Goal: Task Accomplishment & Management: Manage account settings

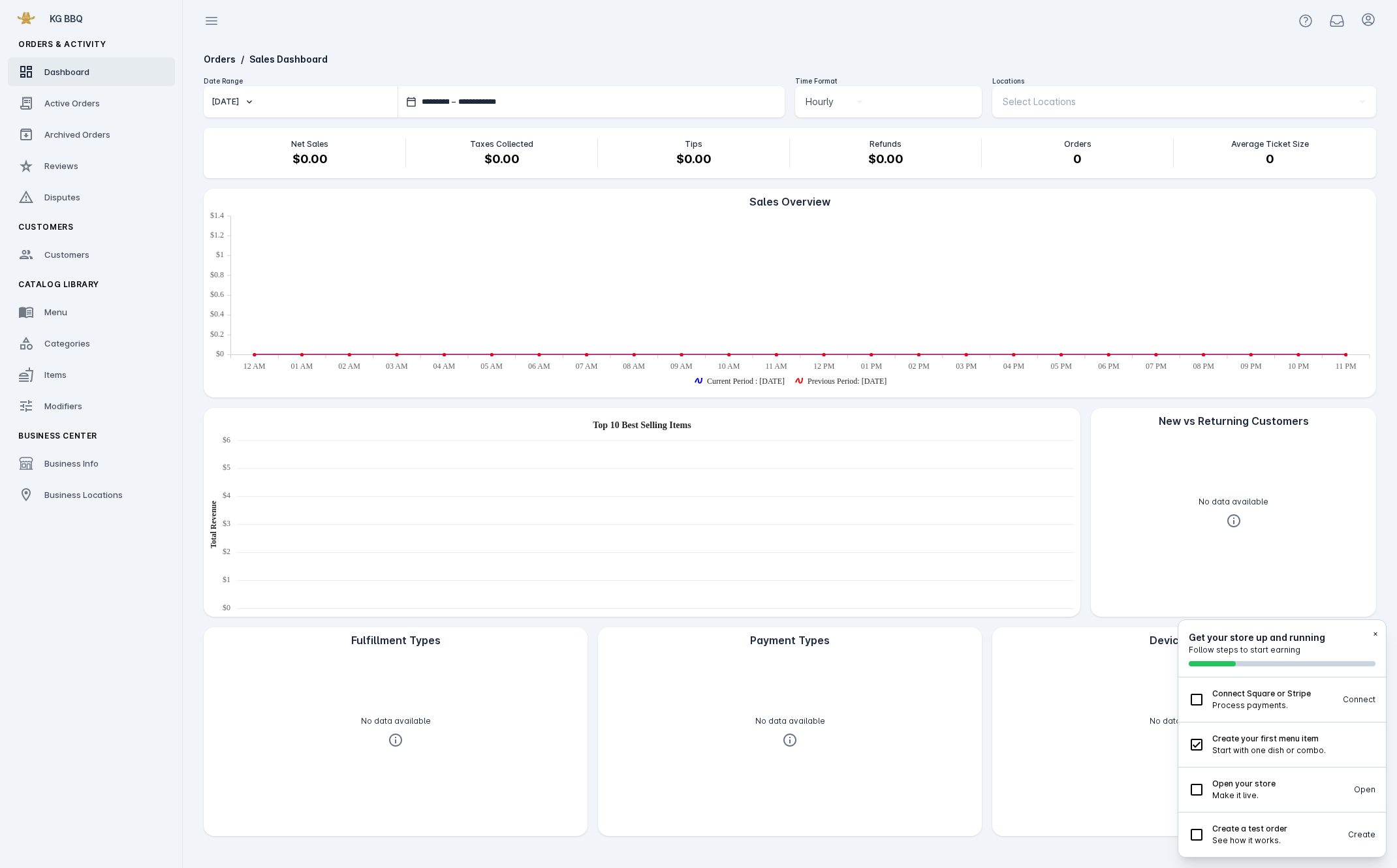
click at [106, 328] on fuse-vertical-navigation-group-item "Catalog Library Menu Categories Items Modifiers" at bounding box center [91, 347] width 183 height 152
click at [95, 308] on link "Menu" at bounding box center [91, 312] width 167 height 29
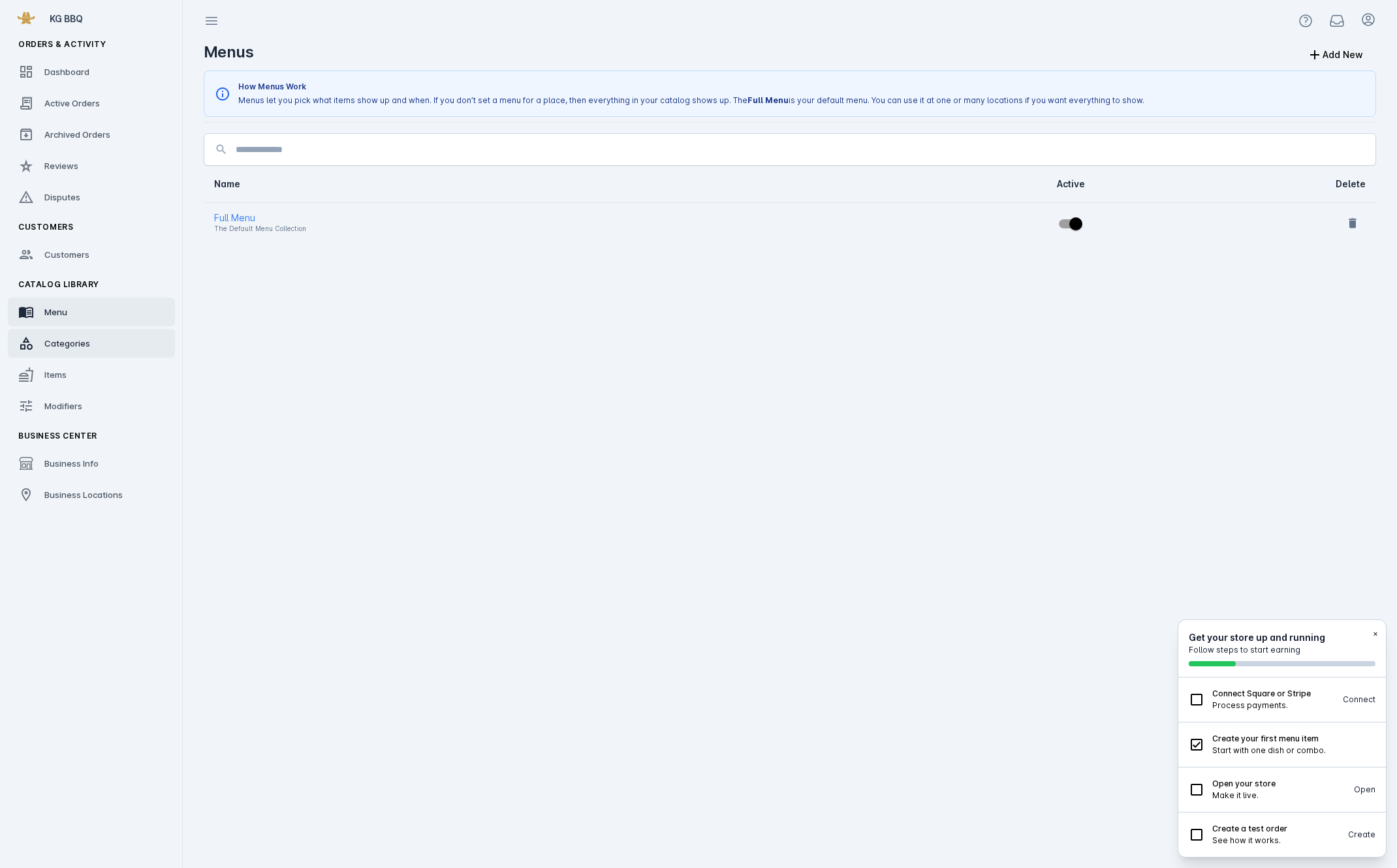
click at [95, 341] on link "Categories" at bounding box center [91, 343] width 167 height 29
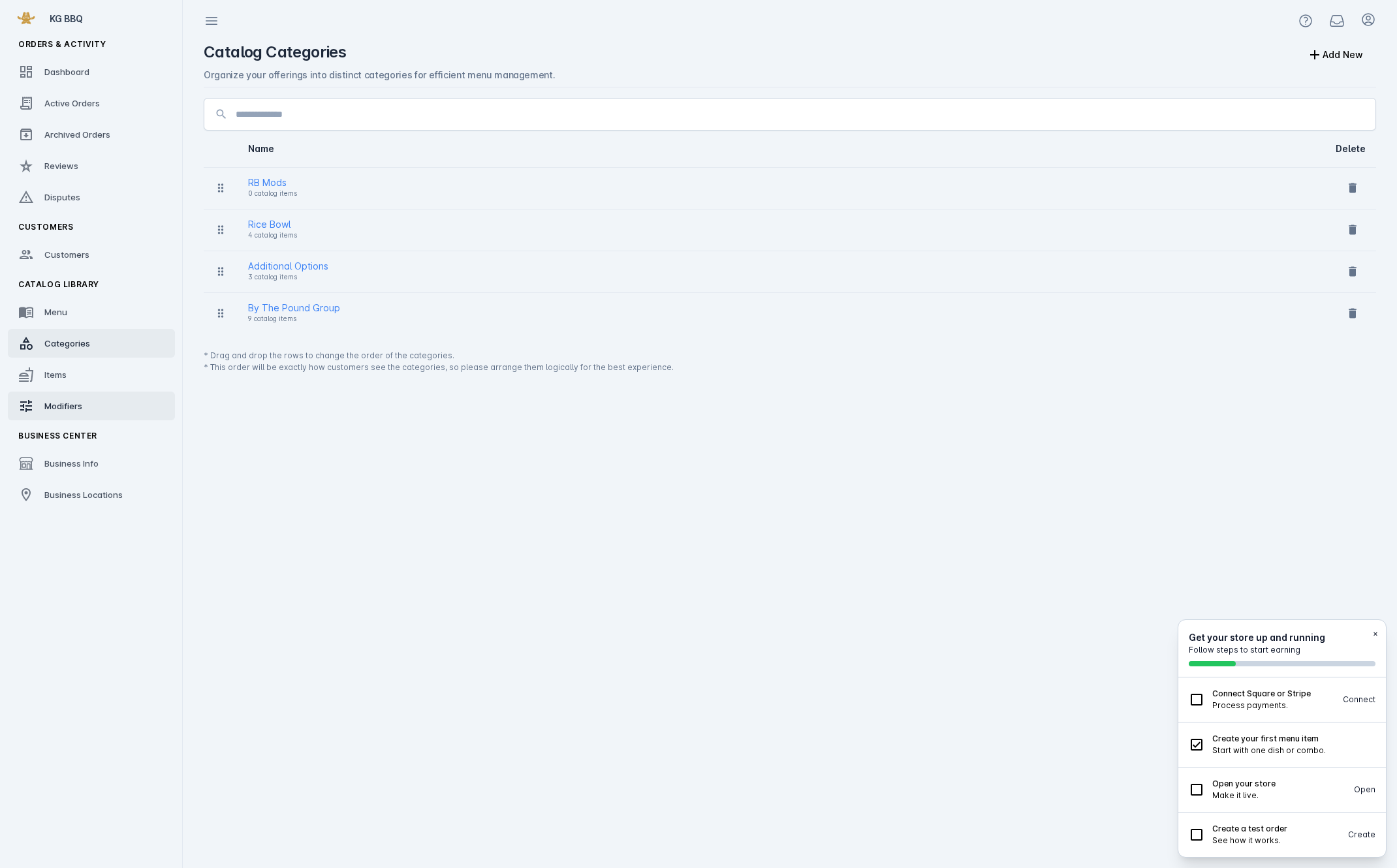
click at [71, 410] on span "Modifiers" at bounding box center [63, 406] width 38 height 10
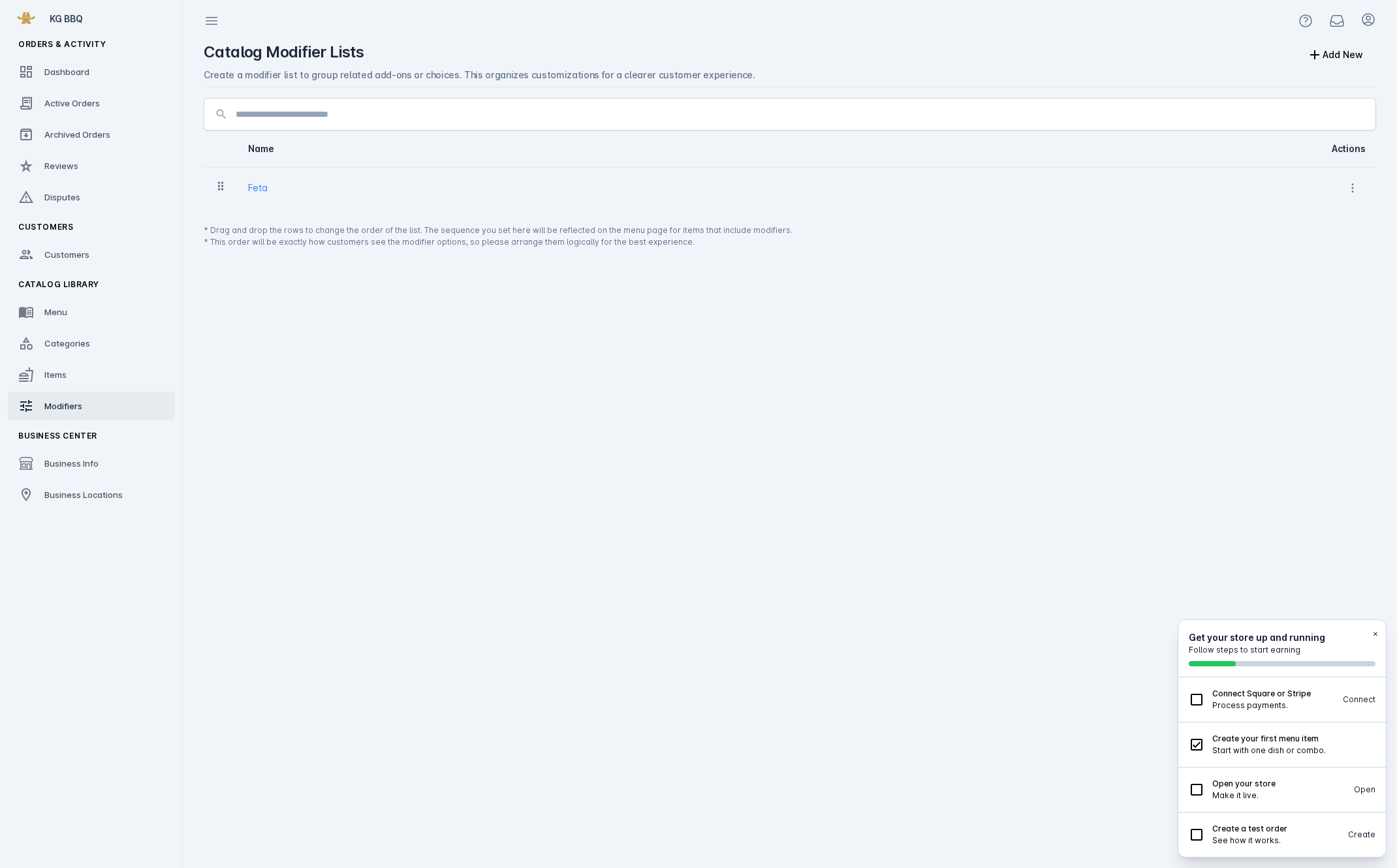
click at [274, 195] on div "Feta" at bounding box center [748, 187] width 1002 height 16
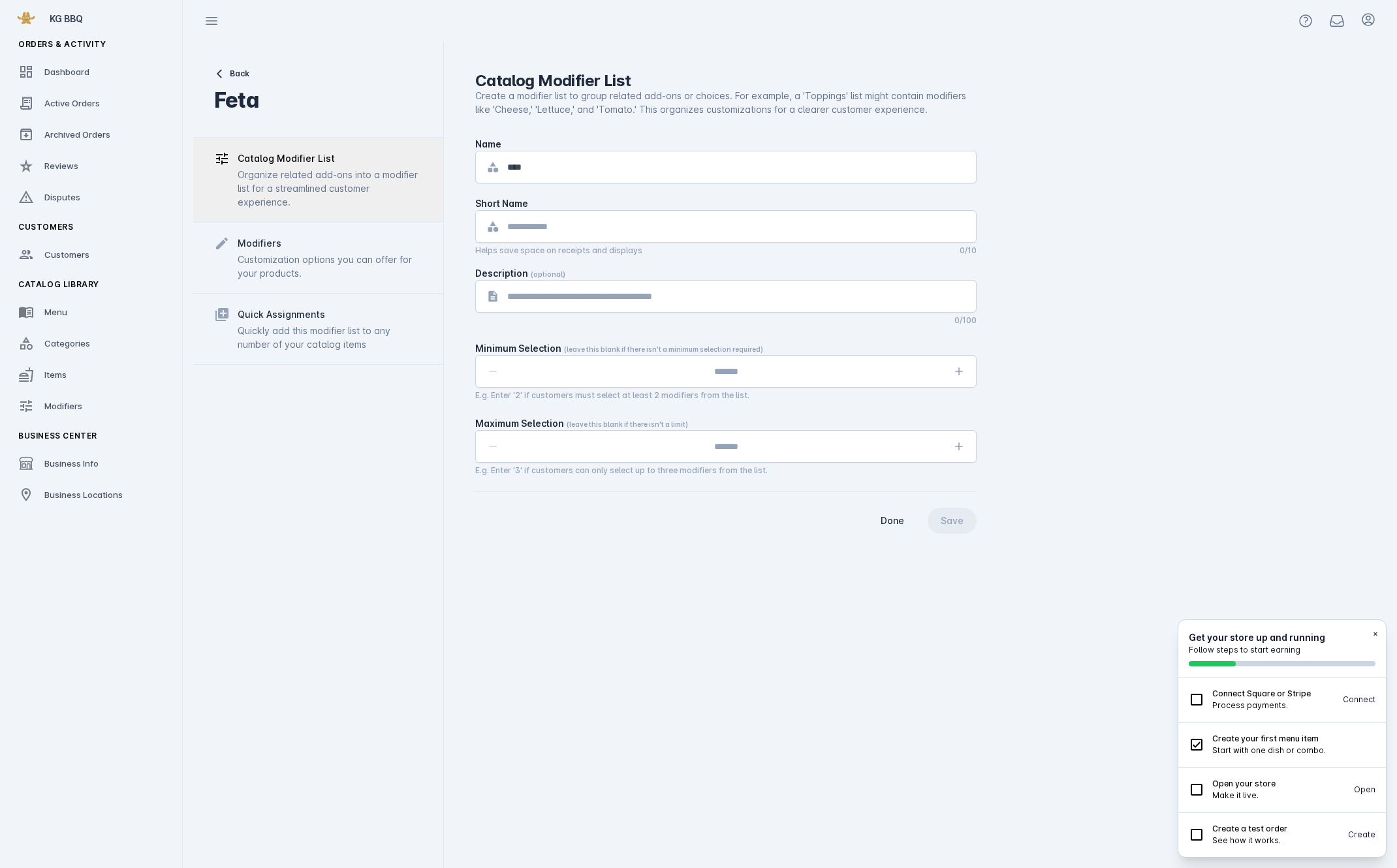
click at [577, 237] on div at bounding box center [736, 226] width 458 height 31
drag, startPoint x: 530, startPoint y: 164, endPoint x: 469, endPoint y: 165, distance: 61.0
click at [469, 165] on div "Catalog Modifier List Create a modifier list to group related add-ons or choice…" at bounding box center [915, 454] width 942 height 826
type input "******"
click at [573, 237] on div at bounding box center [736, 226] width 458 height 31
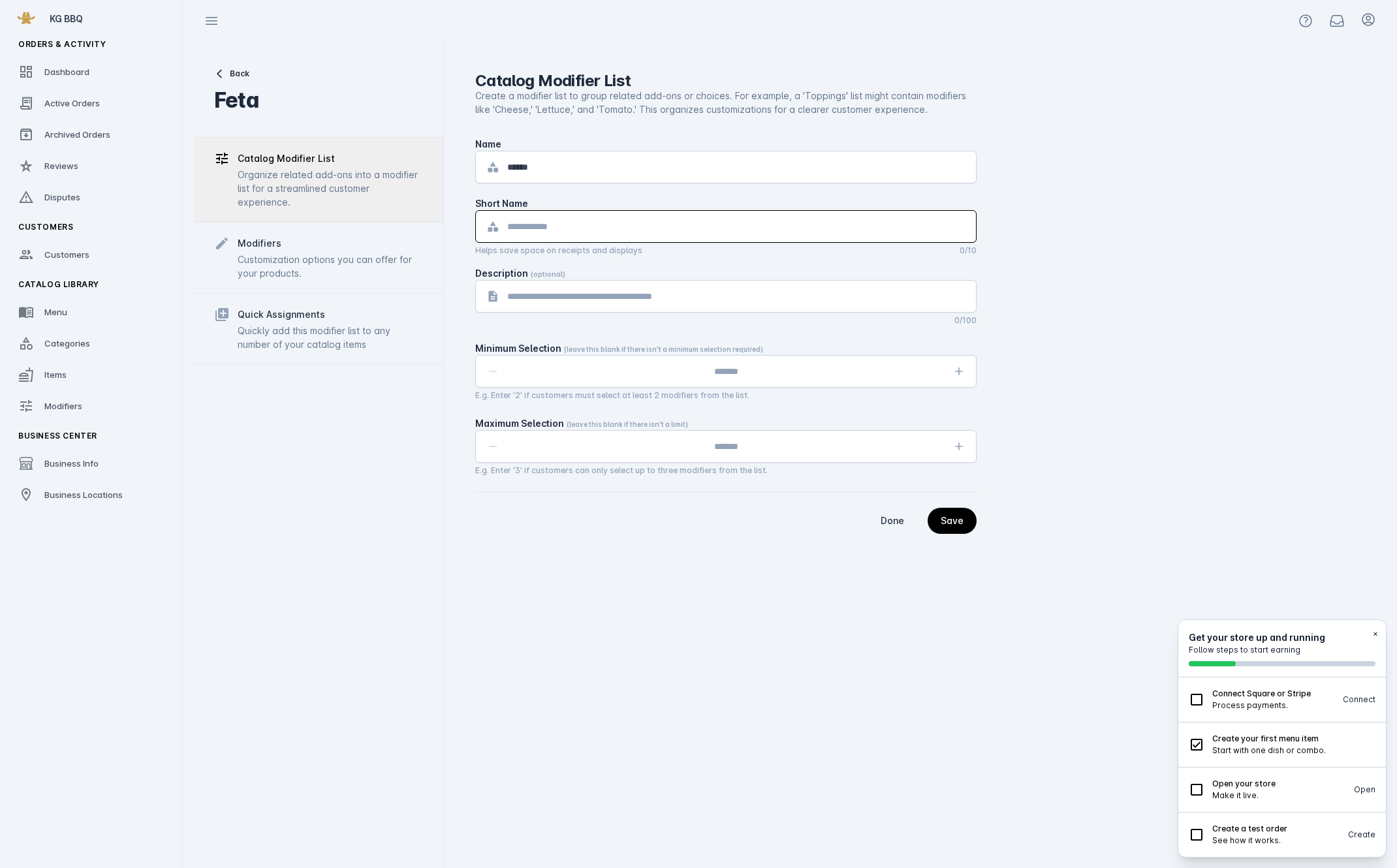
click at [666, 291] on textarea at bounding box center [736, 296] width 458 height 16
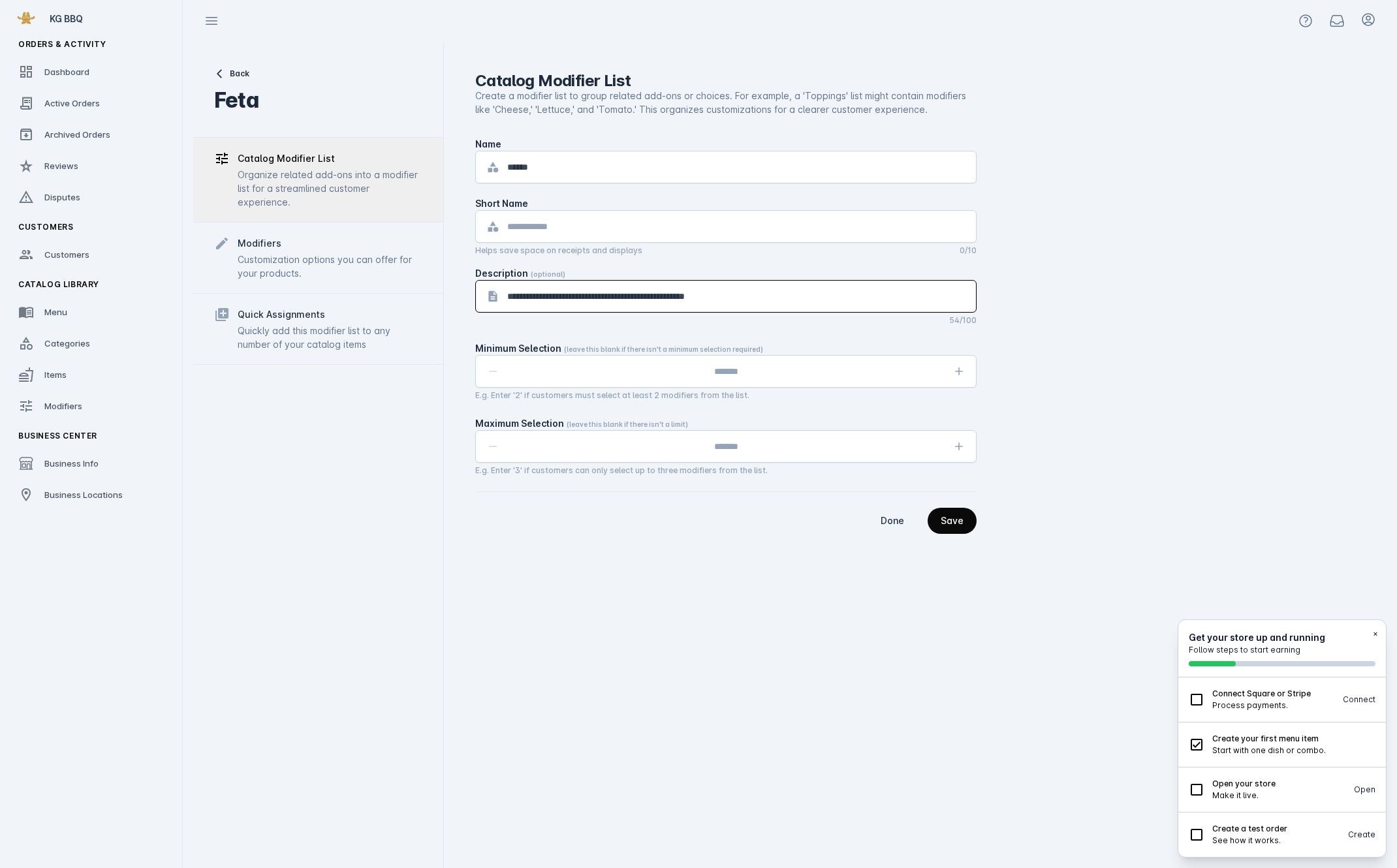
type textarea "**********"
click at [960, 518] on div "Save" at bounding box center [952, 521] width 23 height 9
